Goal: Find specific page/section: Find specific page/section

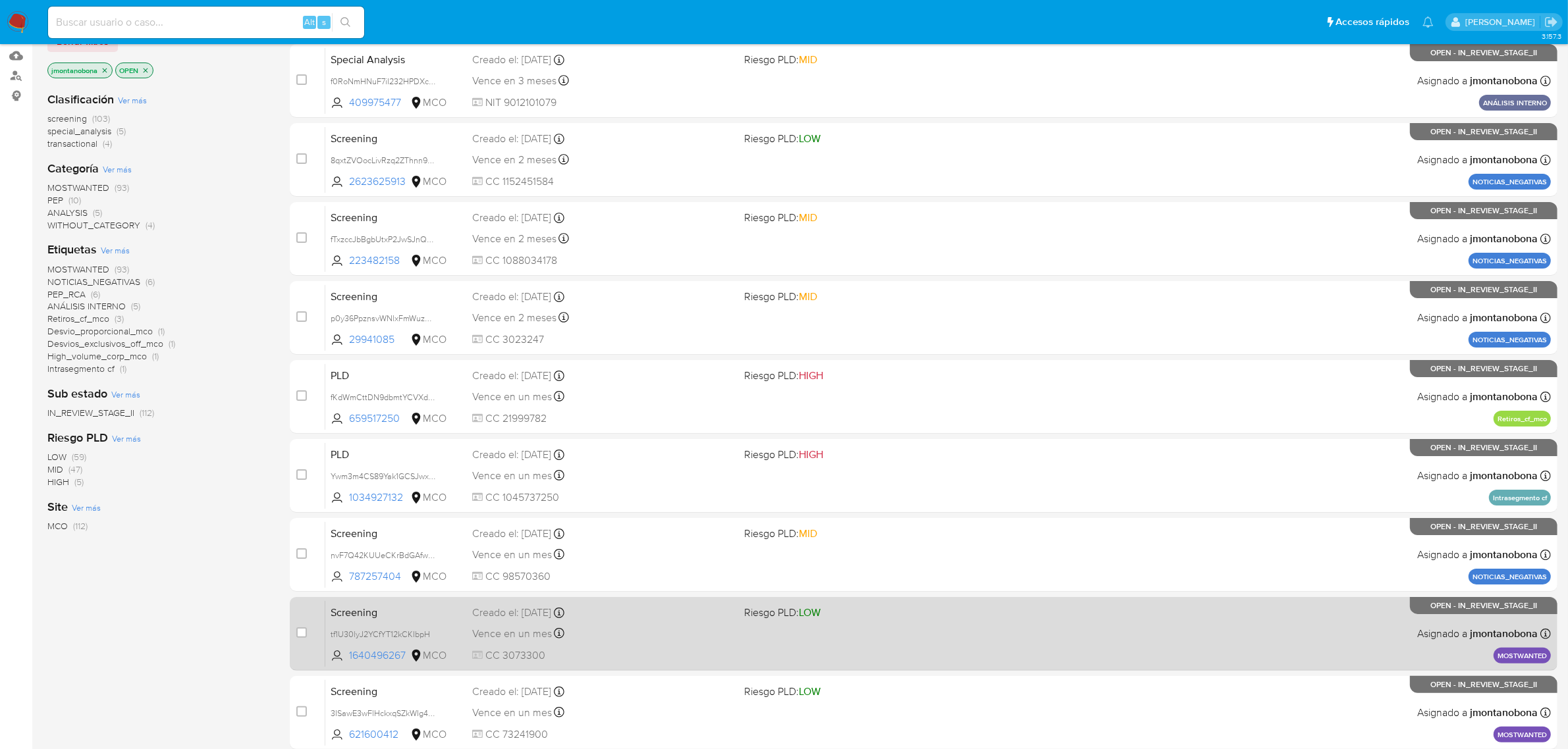
scroll to position [289, 0]
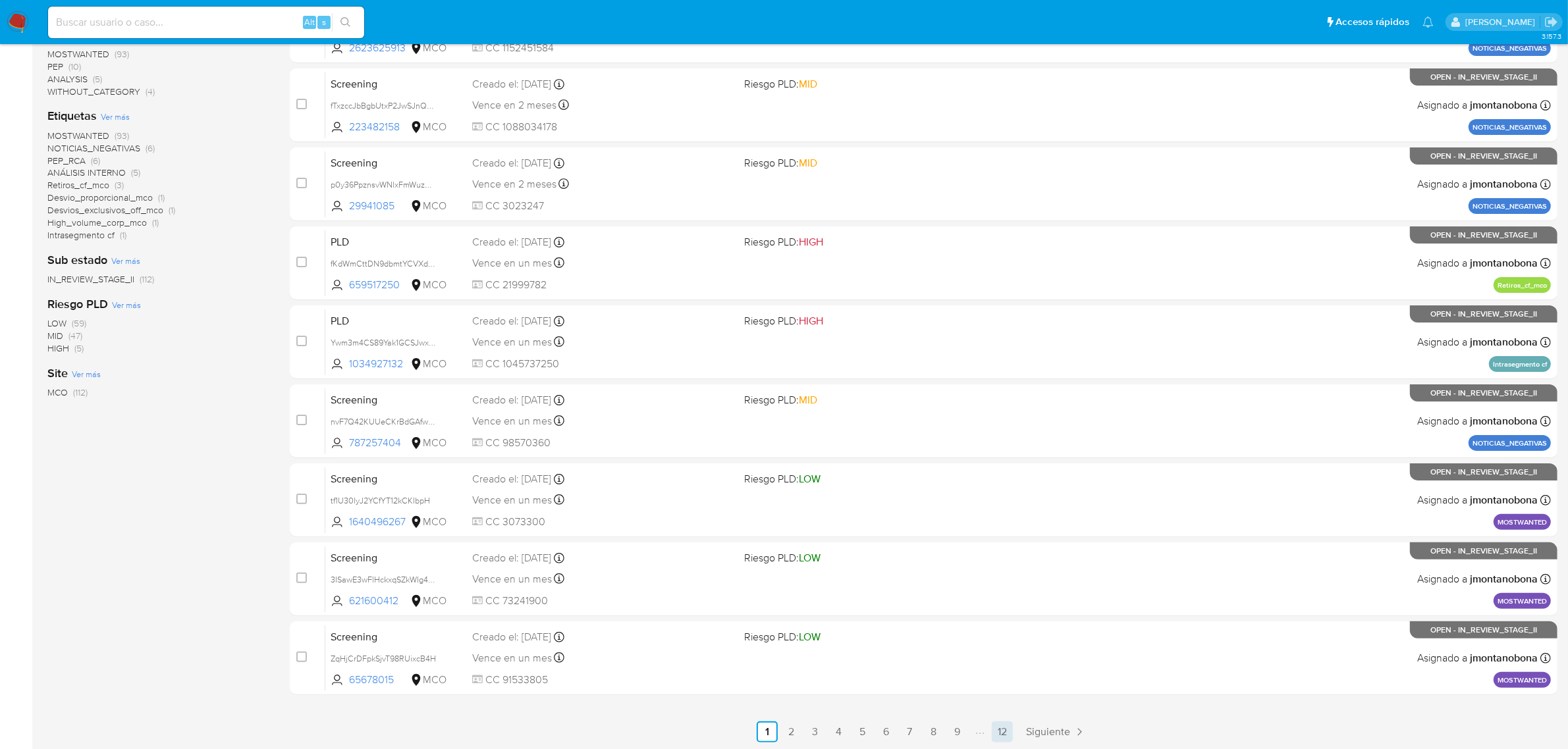
click at [1005, 725] on link "12" at bounding box center [1002, 732] width 21 height 21
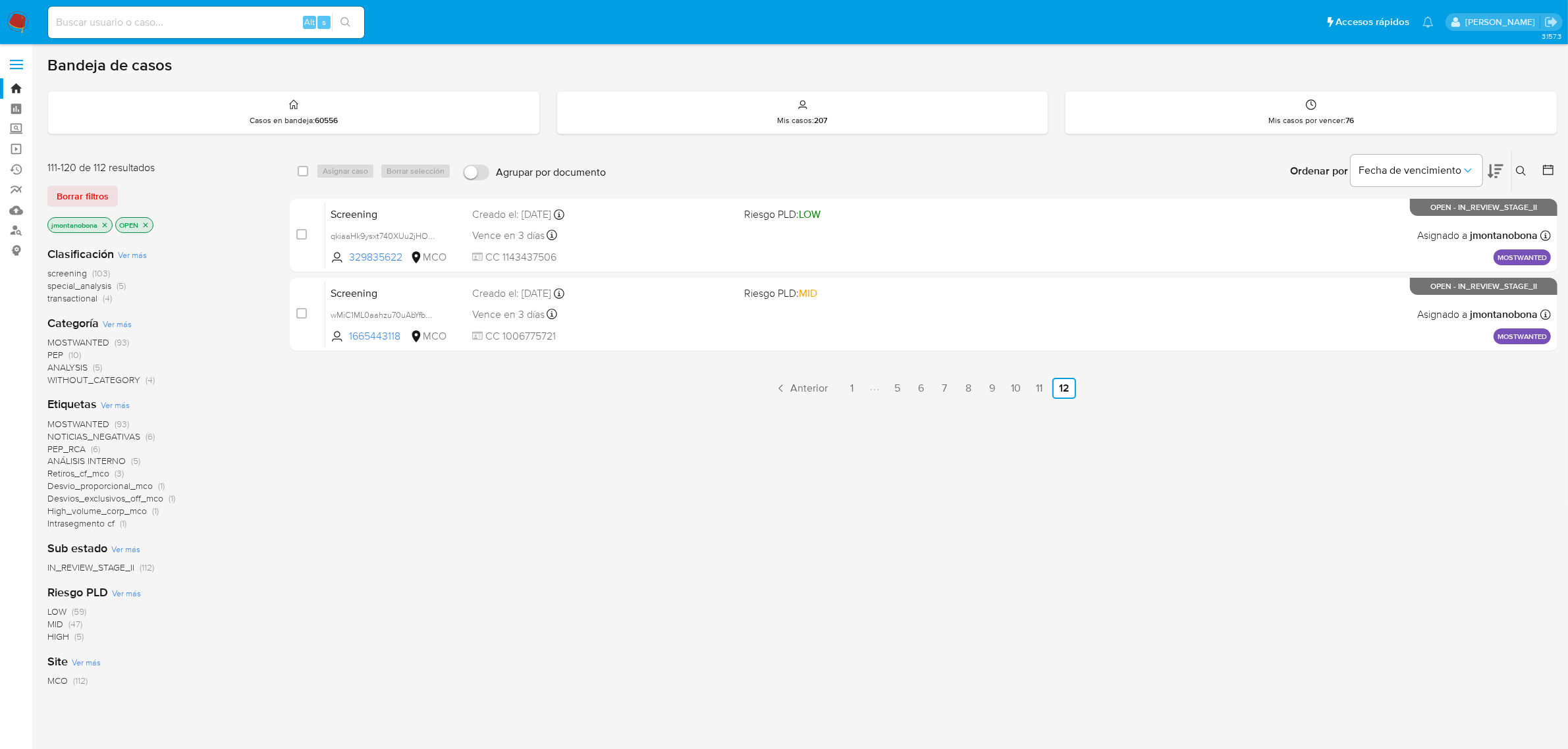
click at [235, 22] on input at bounding box center [206, 22] width 316 height 17
paste input "822582501"
type input "822582501"
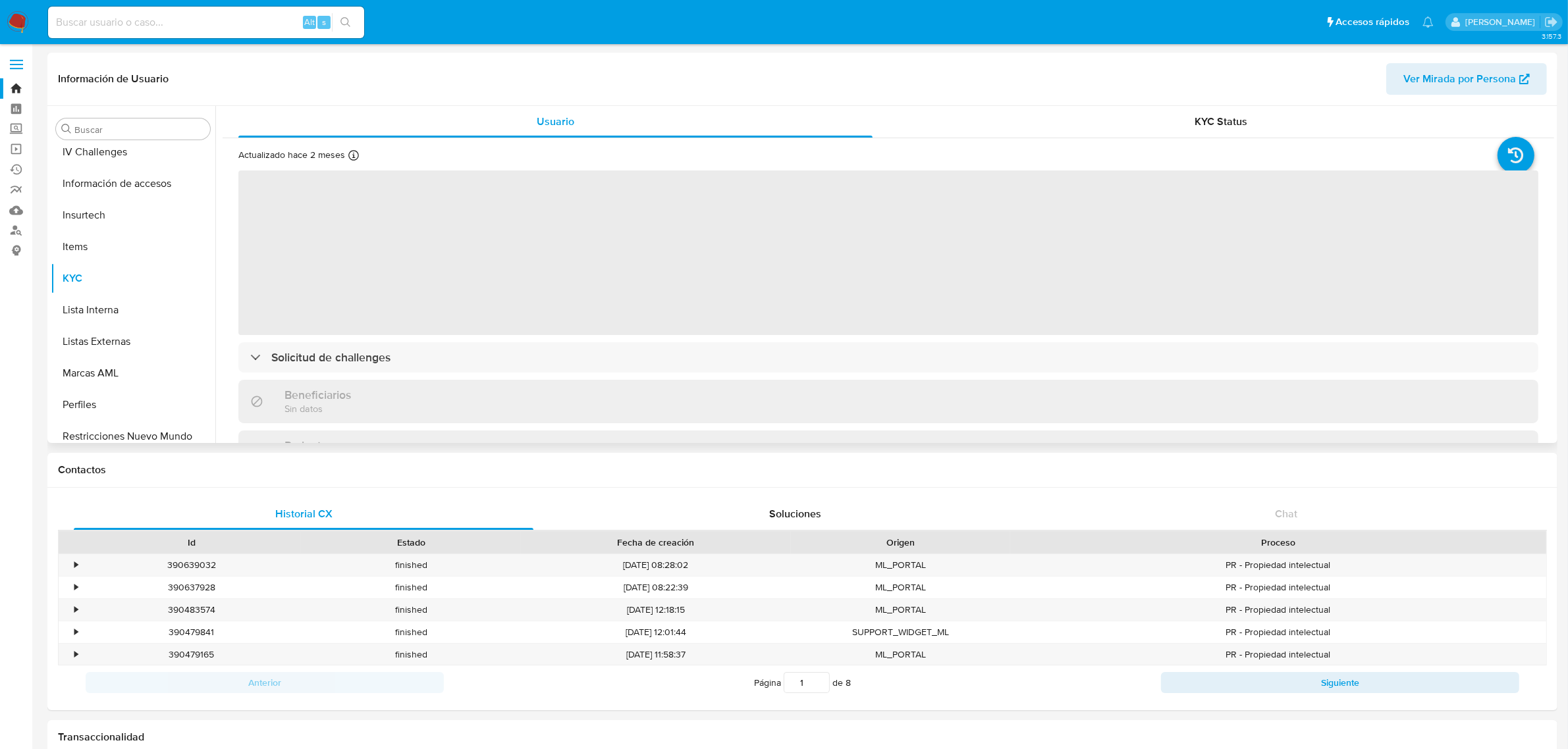
scroll to position [555, 0]
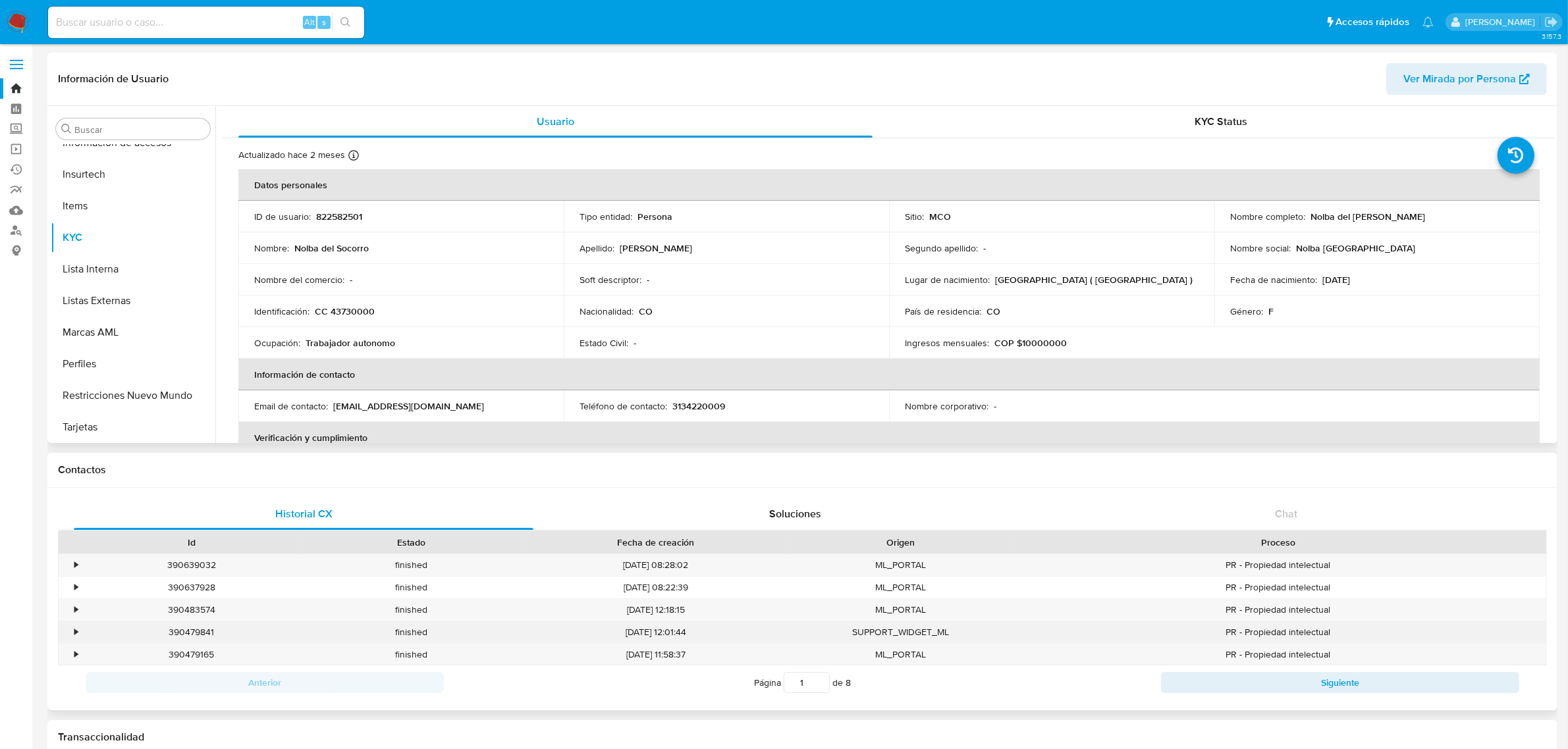
select select "10"
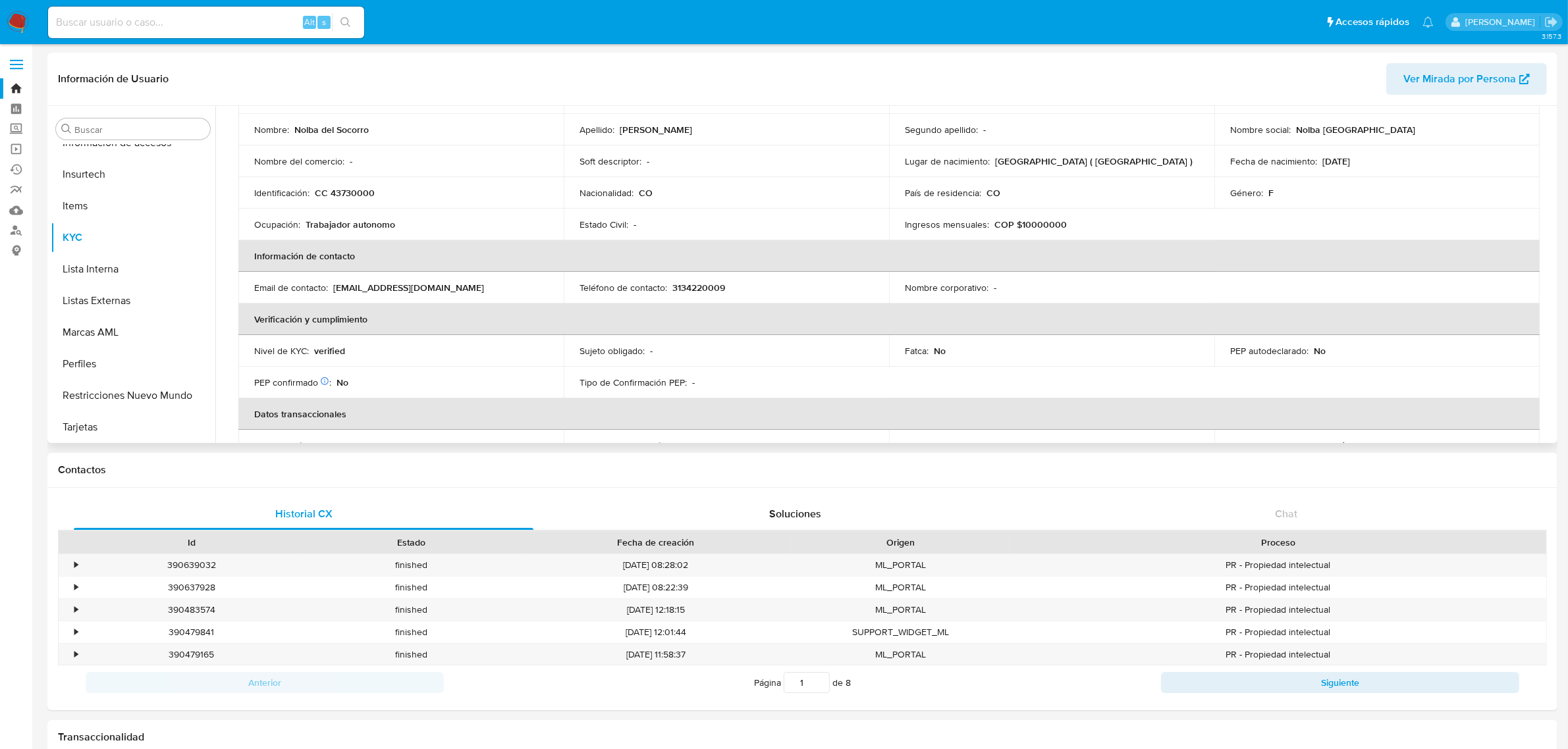
scroll to position [90, 0]
